Goal: Task Accomplishment & Management: Manage account settings

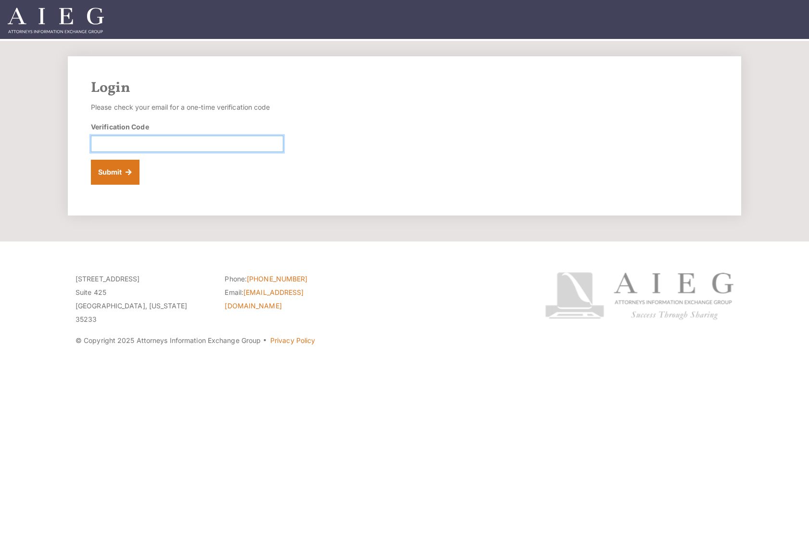
click at [126, 145] on input "Verification Code" at bounding box center [187, 144] width 192 height 16
drag, startPoint x: 227, startPoint y: 146, endPoint x: 231, endPoint y: 140, distance: 6.7
click at [227, 146] on input "Verification Code" at bounding box center [187, 144] width 192 height 16
type input "738263"
click at [108, 176] on button "Submit" at bounding box center [115, 172] width 49 height 25
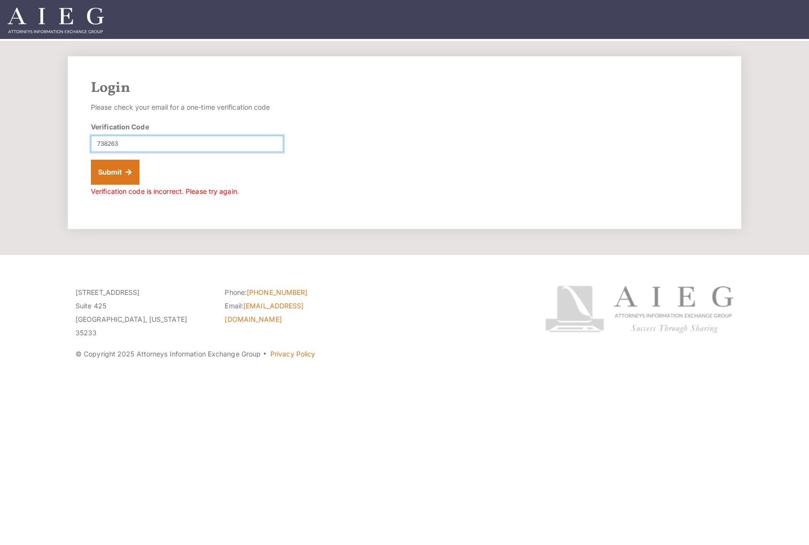
click at [126, 142] on input "738263" at bounding box center [187, 144] width 192 height 16
drag, startPoint x: 125, startPoint y: 142, endPoint x: 76, endPoint y: 138, distance: 49.2
click at [80, 139] on div "Login Please check your email for a one-time verification code Verification Cod…" at bounding box center [404, 142] width 673 height 173
type input "378263"
click at [91, 160] on button "Submit" at bounding box center [115, 172] width 49 height 25
